Goal: Book appointment/travel/reservation

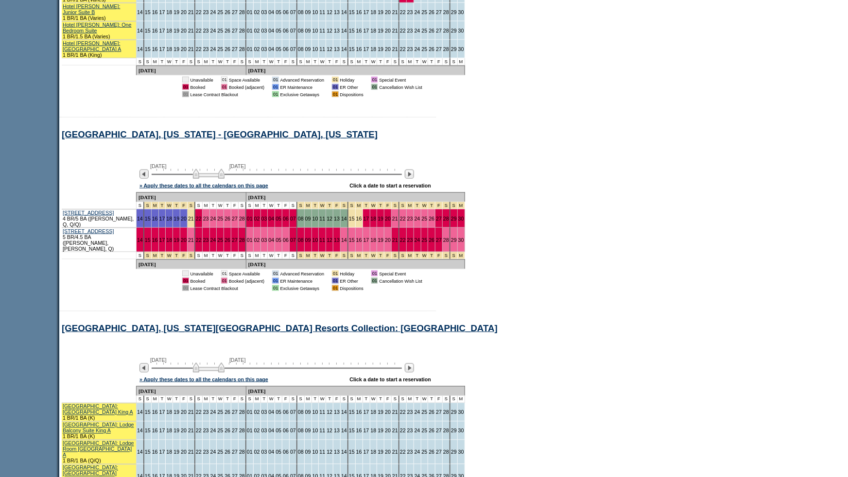
scroll to position [537, 0]
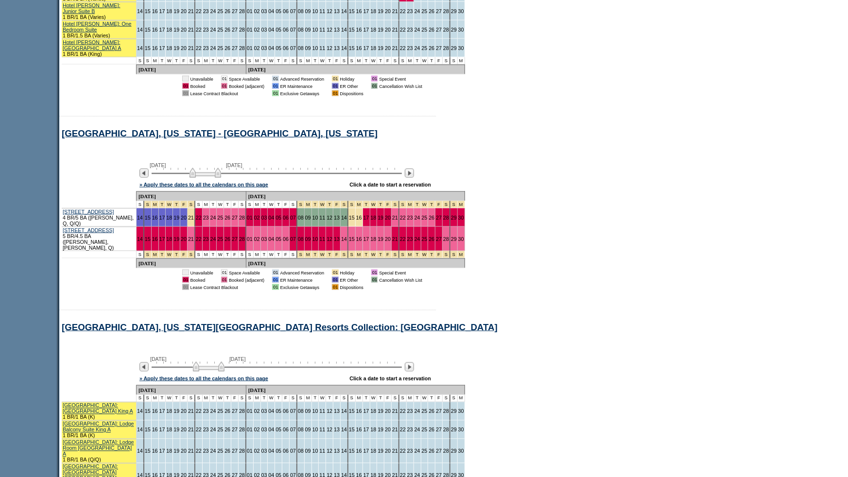
click at [199, 168] on img at bounding box center [206, 173] width 32 height 10
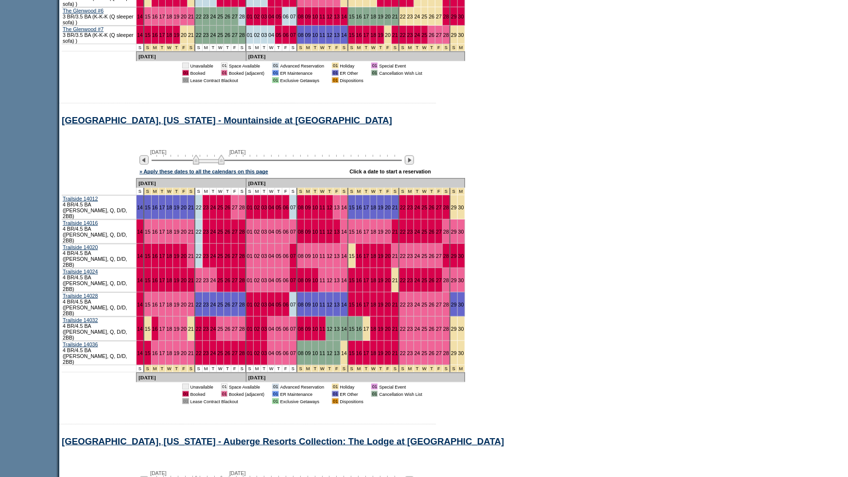
scroll to position [2223, 0]
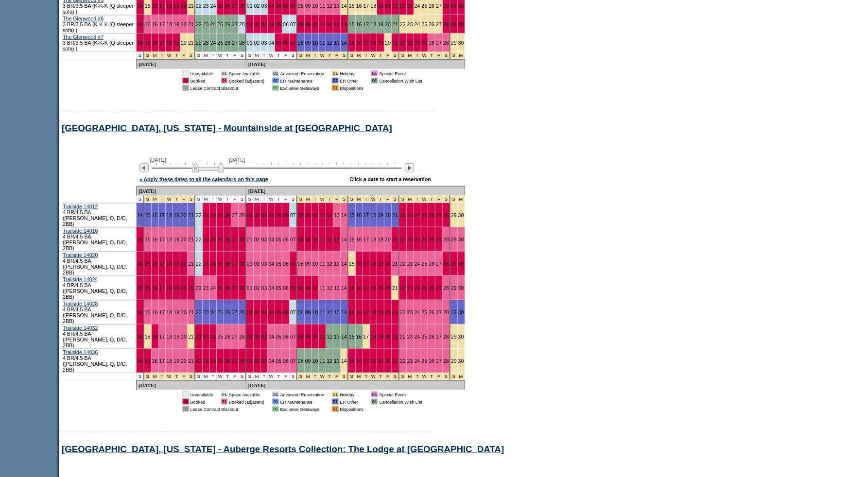
click at [201, 163] on img at bounding box center [209, 168] width 32 height 10
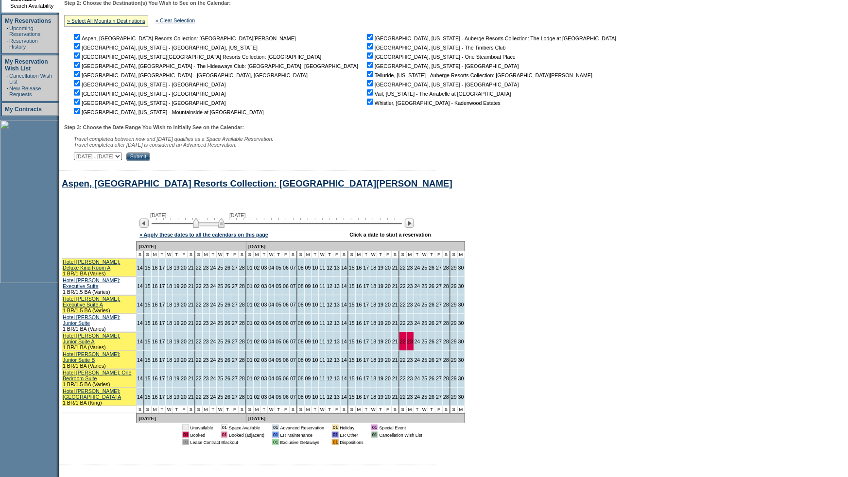
scroll to position [0, 0]
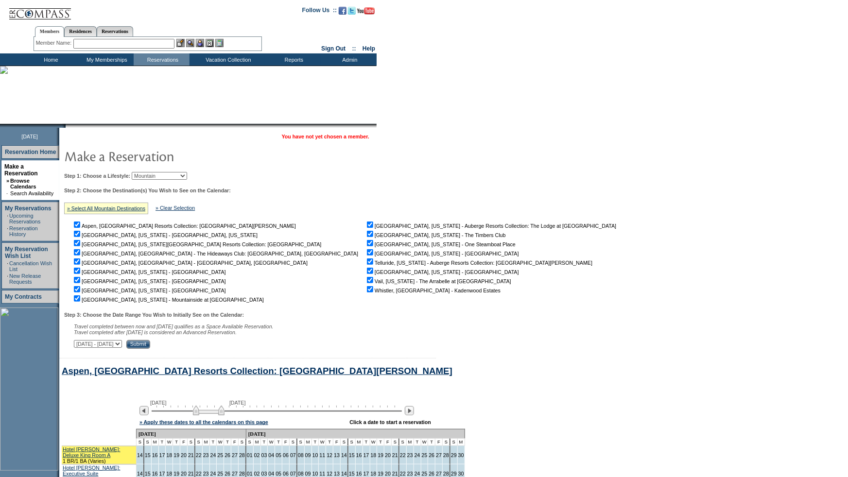
click at [122, 347] on select "[DATE] - [DATE] [DATE] - [DATE] [DATE] - [DATE] [DATE] - [DATE] [DATE] - [DATE]…" at bounding box center [98, 344] width 48 height 8
click at [173, 172] on select "Beach Leisure Metropolitan Mountain OIAL for Adventure OIAL for Couples OIAL fo…" at bounding box center [159, 176] width 55 height 8
select select "Beach"
click at [148, 172] on select "Beach Leisure Metropolitan Mountain OIAL for Adventure OIAL for Couples OIAL fo…" at bounding box center [159, 176] width 55 height 8
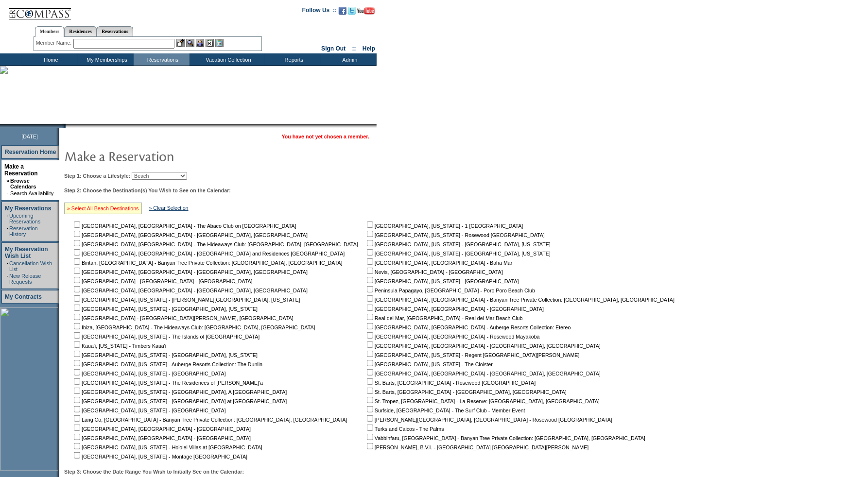
click at [124, 208] on link "» Select All Beach Destinations" at bounding box center [103, 209] width 72 height 6
checkbox input "true"
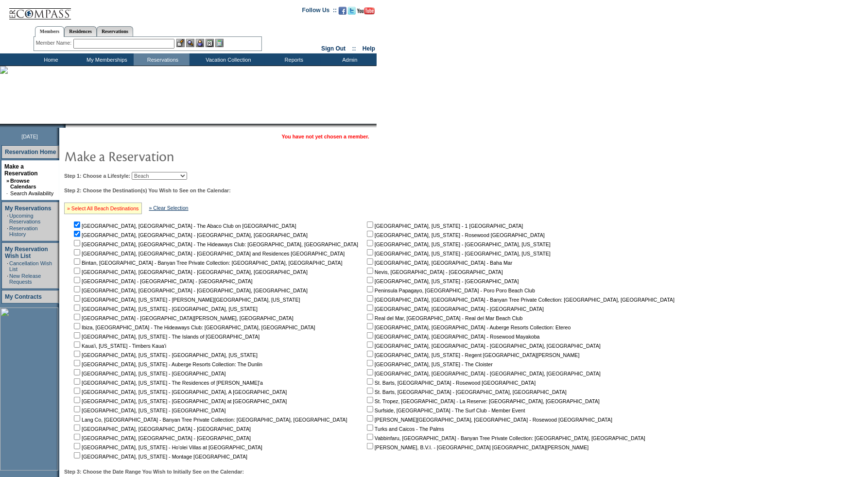
checkbox input "true"
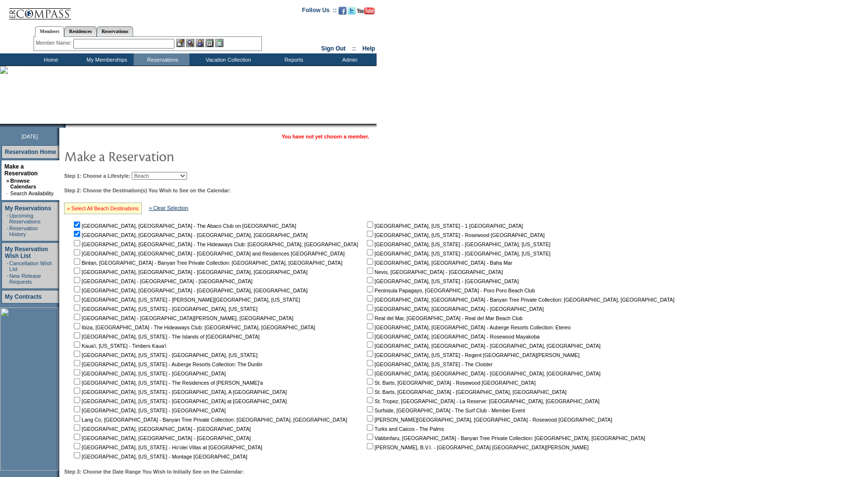
checkbox input "true"
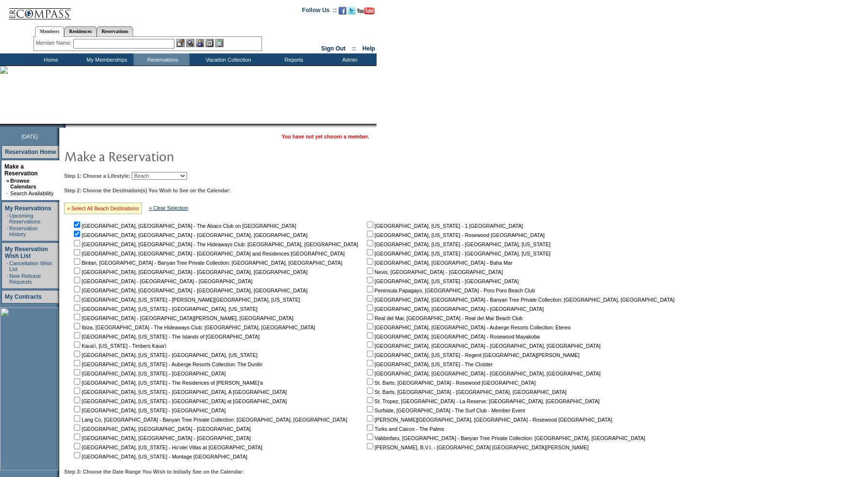
checkbox input "true"
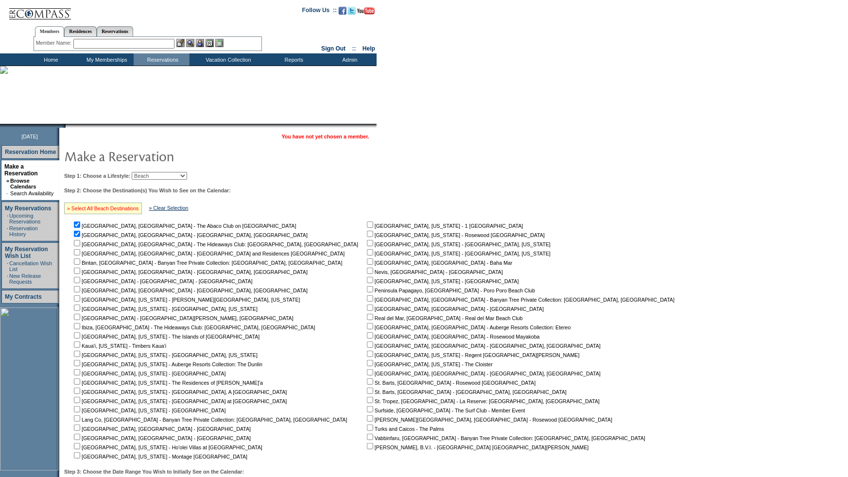
checkbox input "true"
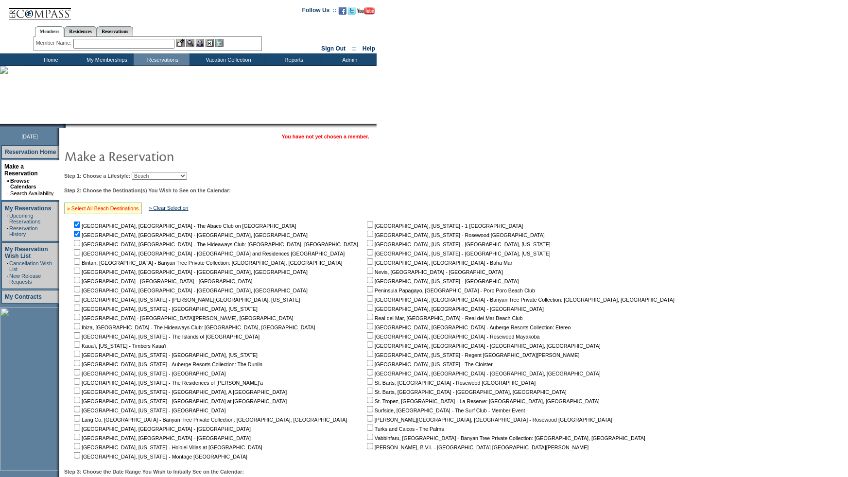
checkbox input "true"
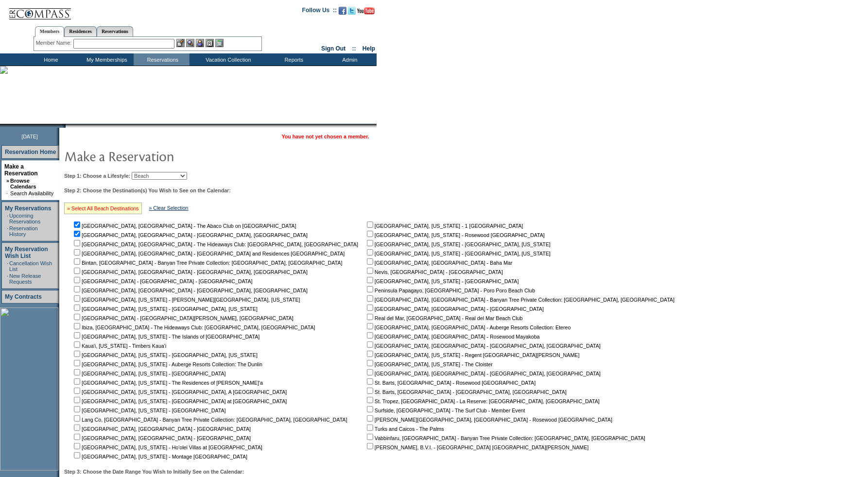
checkbox input "true"
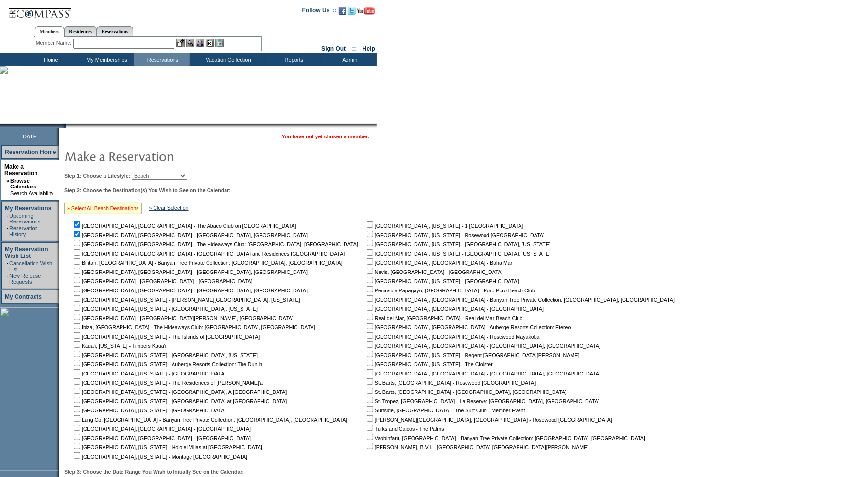
checkbox input "true"
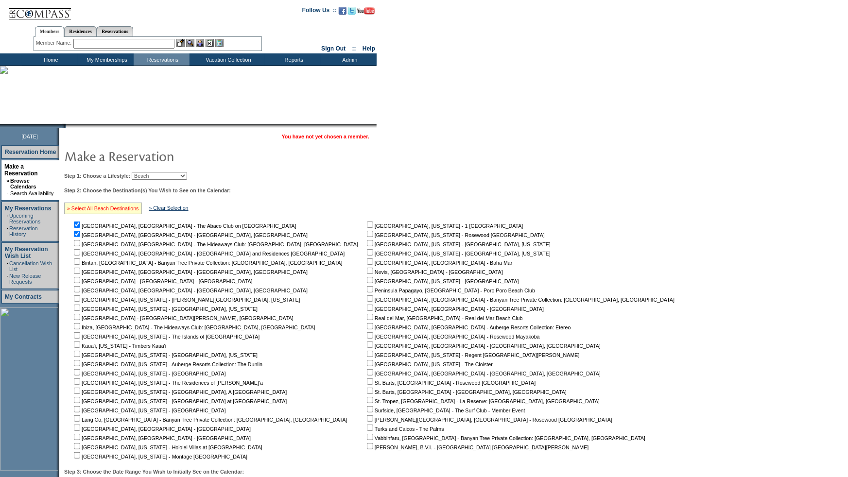
checkbox input "true"
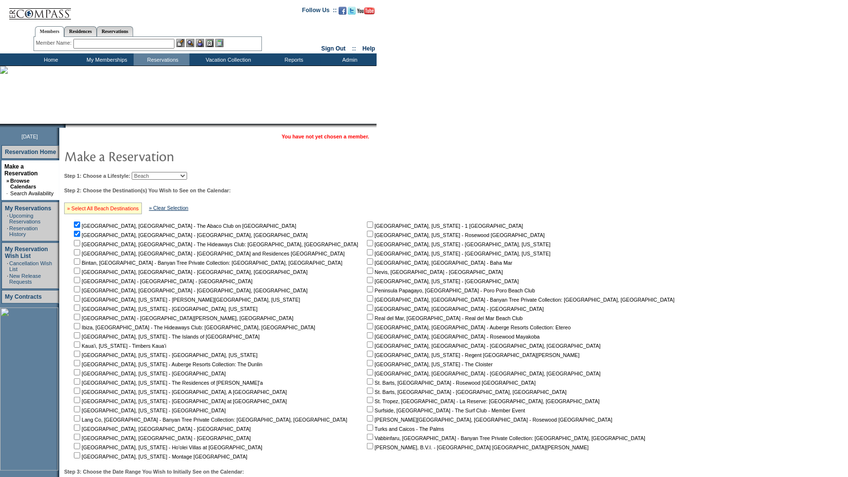
checkbox input "true"
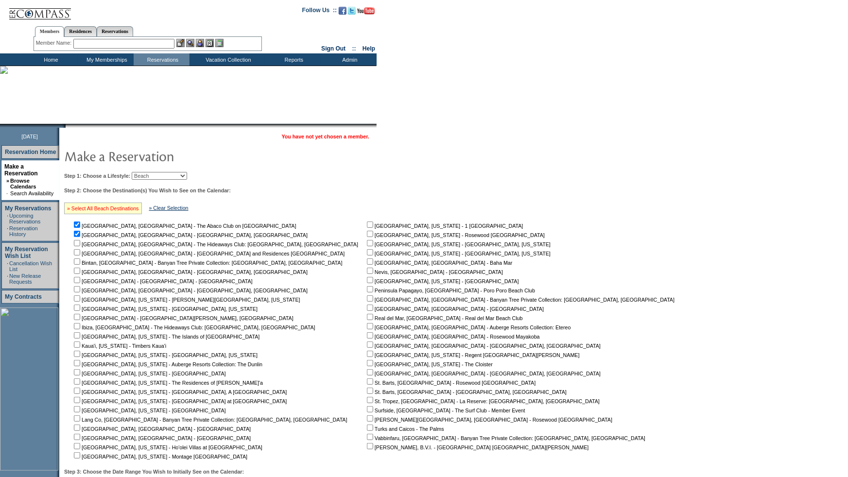
checkbox input "true"
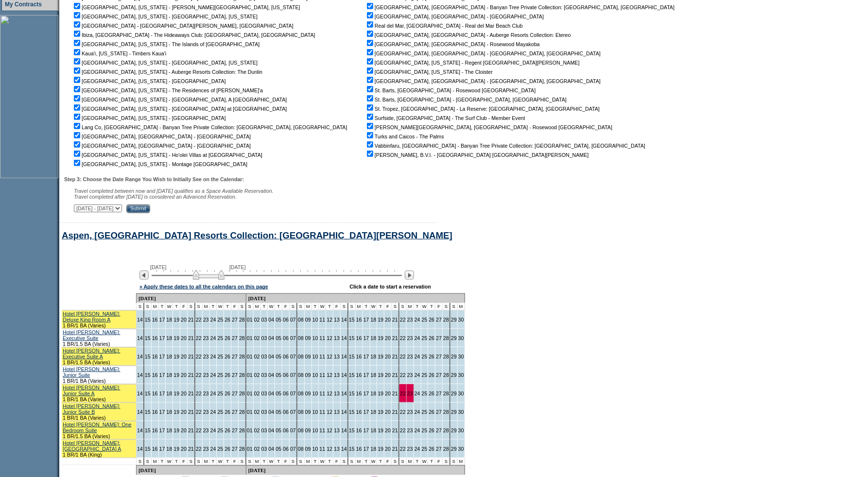
scroll to position [298, 0]
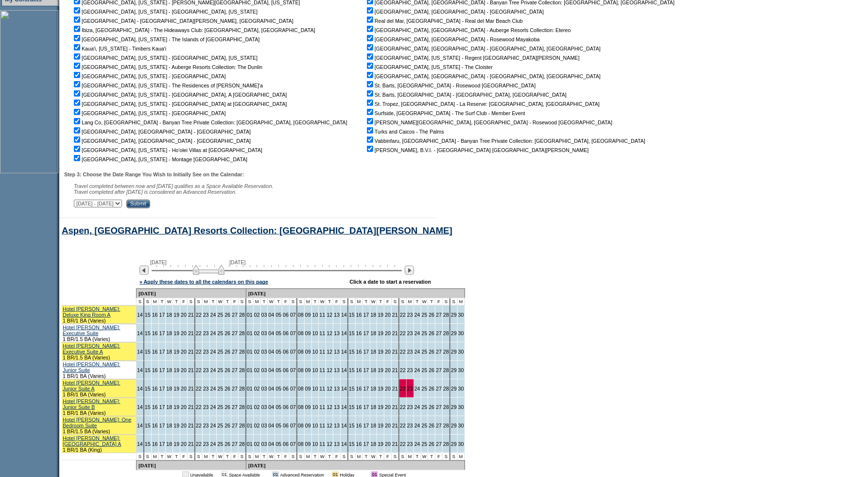
click at [122, 204] on select "[DATE] - [DATE] [DATE] - [DATE] [DATE] - [DATE] [DATE] - [DATE] [DATE] - [DATE]…" at bounding box center [98, 204] width 48 height 8
click at [79, 201] on select "[DATE] - [DATE] [DATE] - [DATE] [DATE] - [DATE] [DATE] - [DATE] [DATE] - [DATE]…" at bounding box center [98, 204] width 48 height 8
click at [150, 206] on input "Submit" at bounding box center [138, 204] width 24 height 9
